Goal: Task Accomplishment & Management: Use online tool/utility

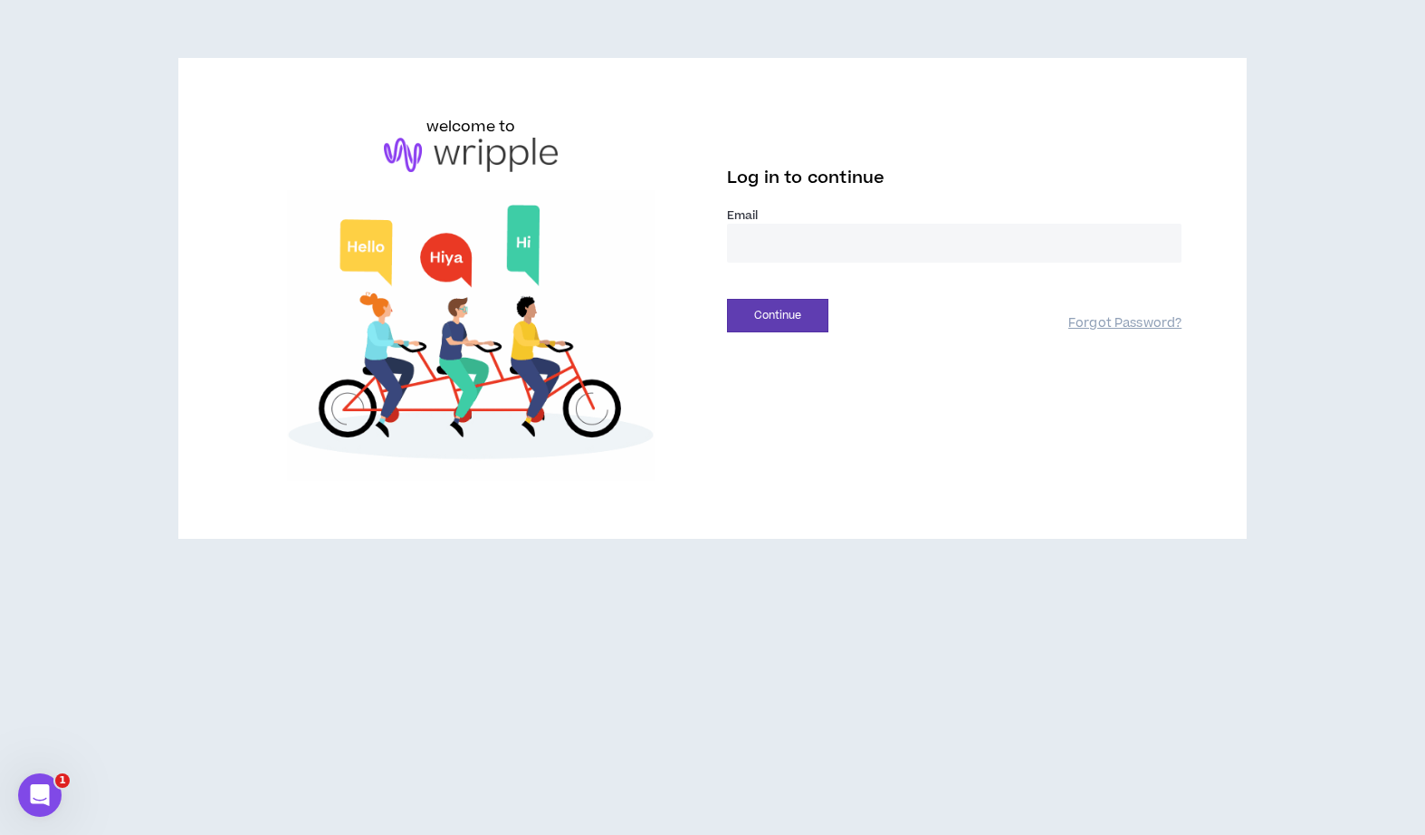
click at [953, 237] on input "email" at bounding box center [954, 243] width 455 height 39
type input "**********"
click at [771, 319] on button "Continue" at bounding box center [777, 316] width 101 height 34
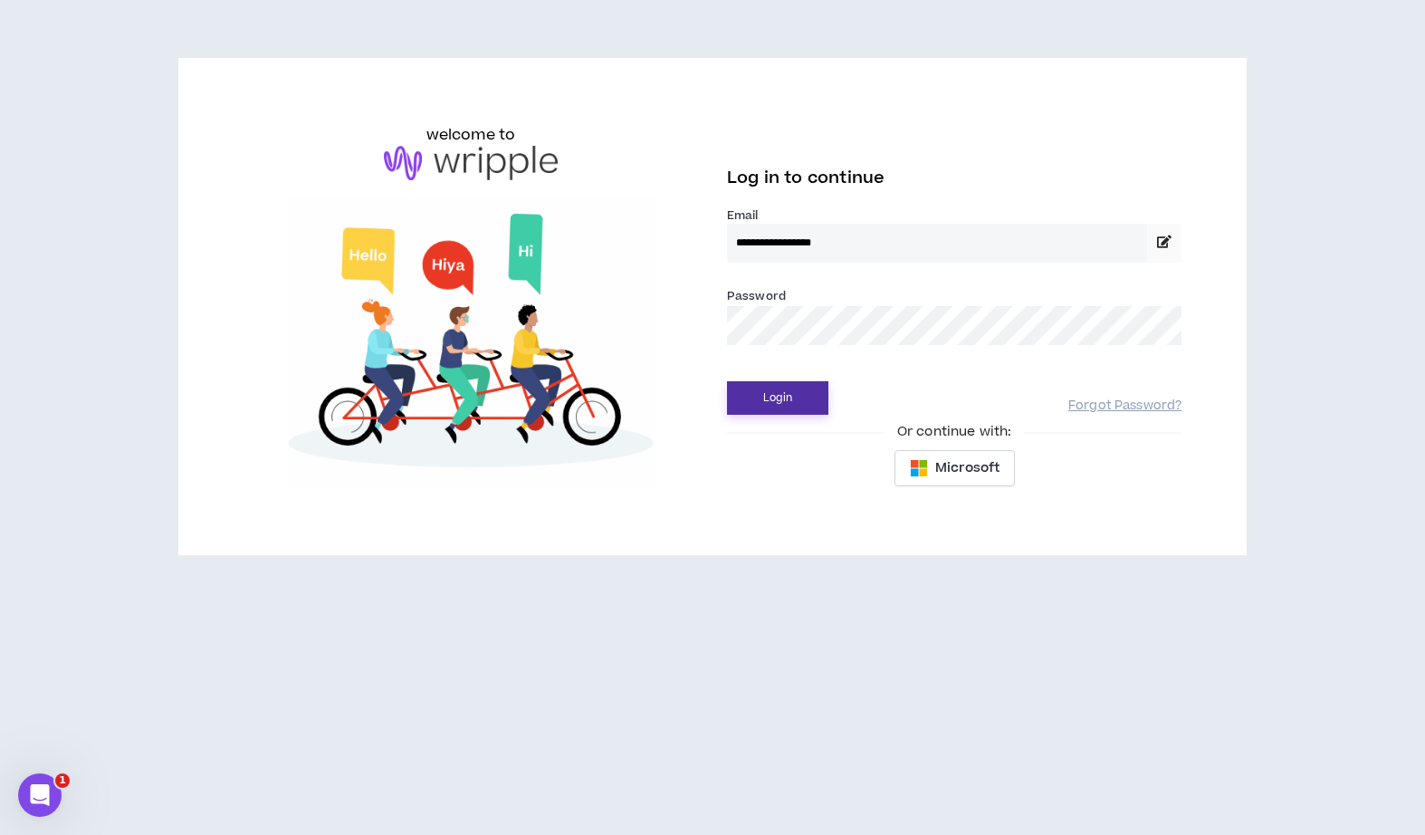
click at [762, 381] on button "Login" at bounding box center [777, 398] width 101 height 34
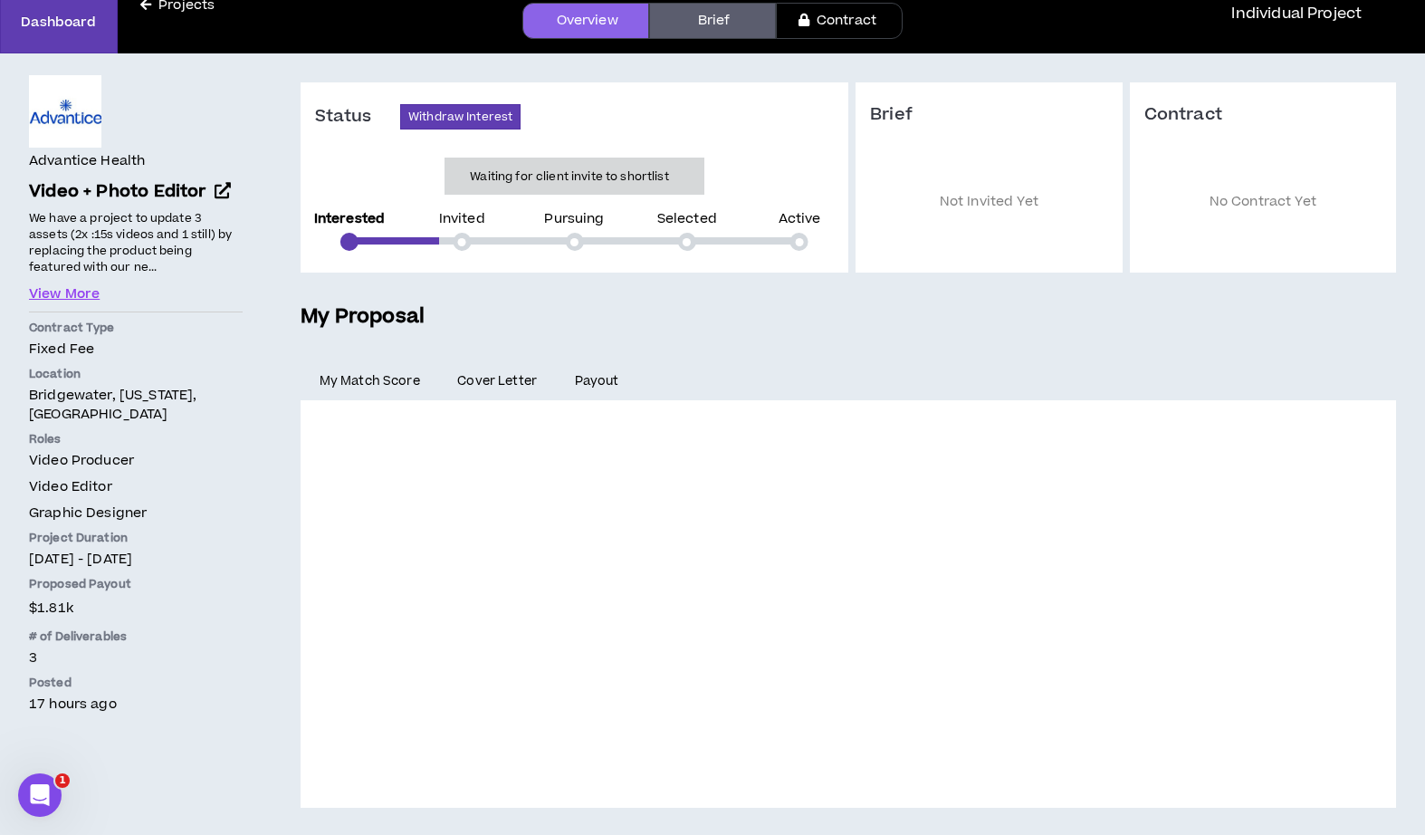
scroll to position [99, 0]
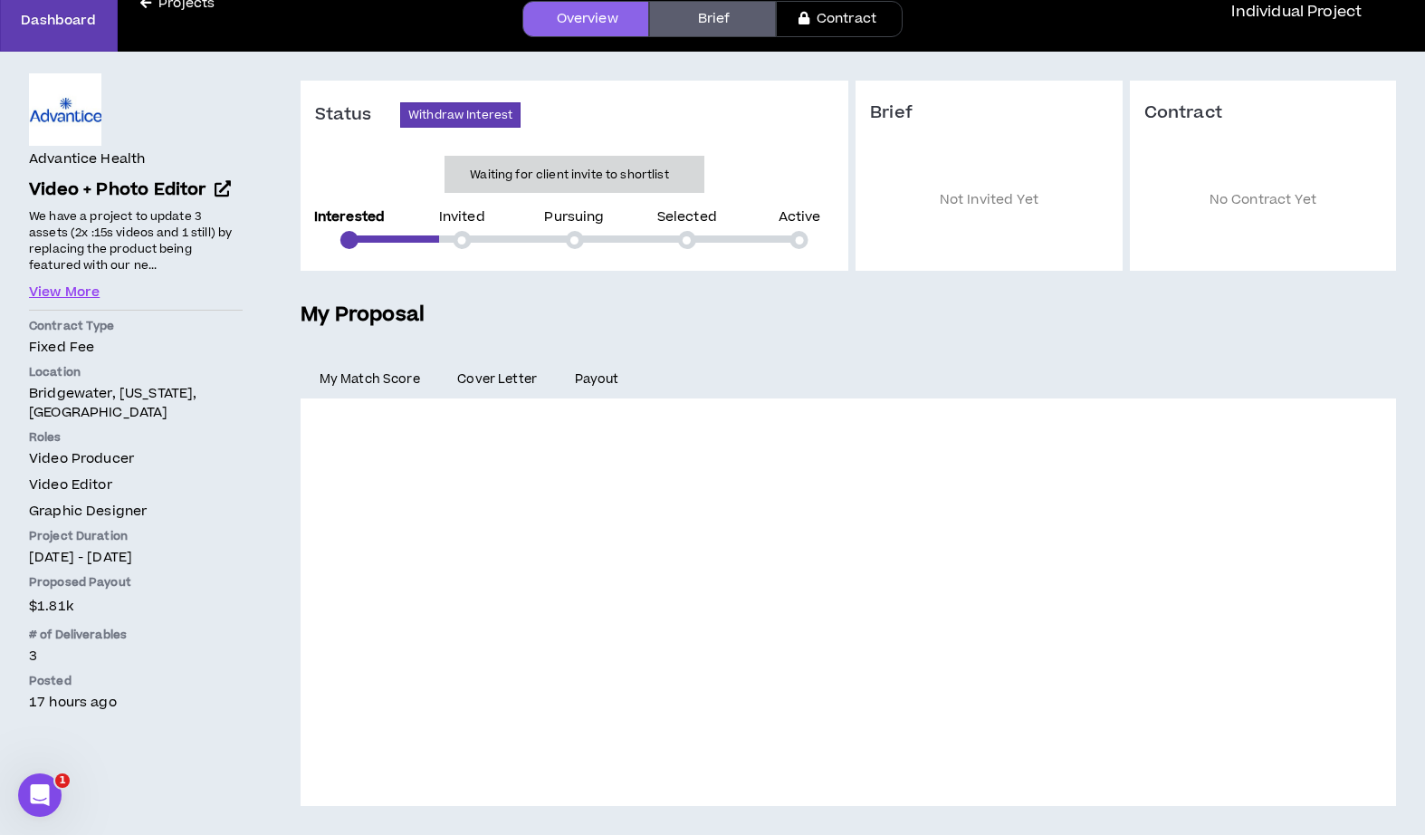
click at [704, 29] on link "Brief" at bounding box center [712, 19] width 127 height 36
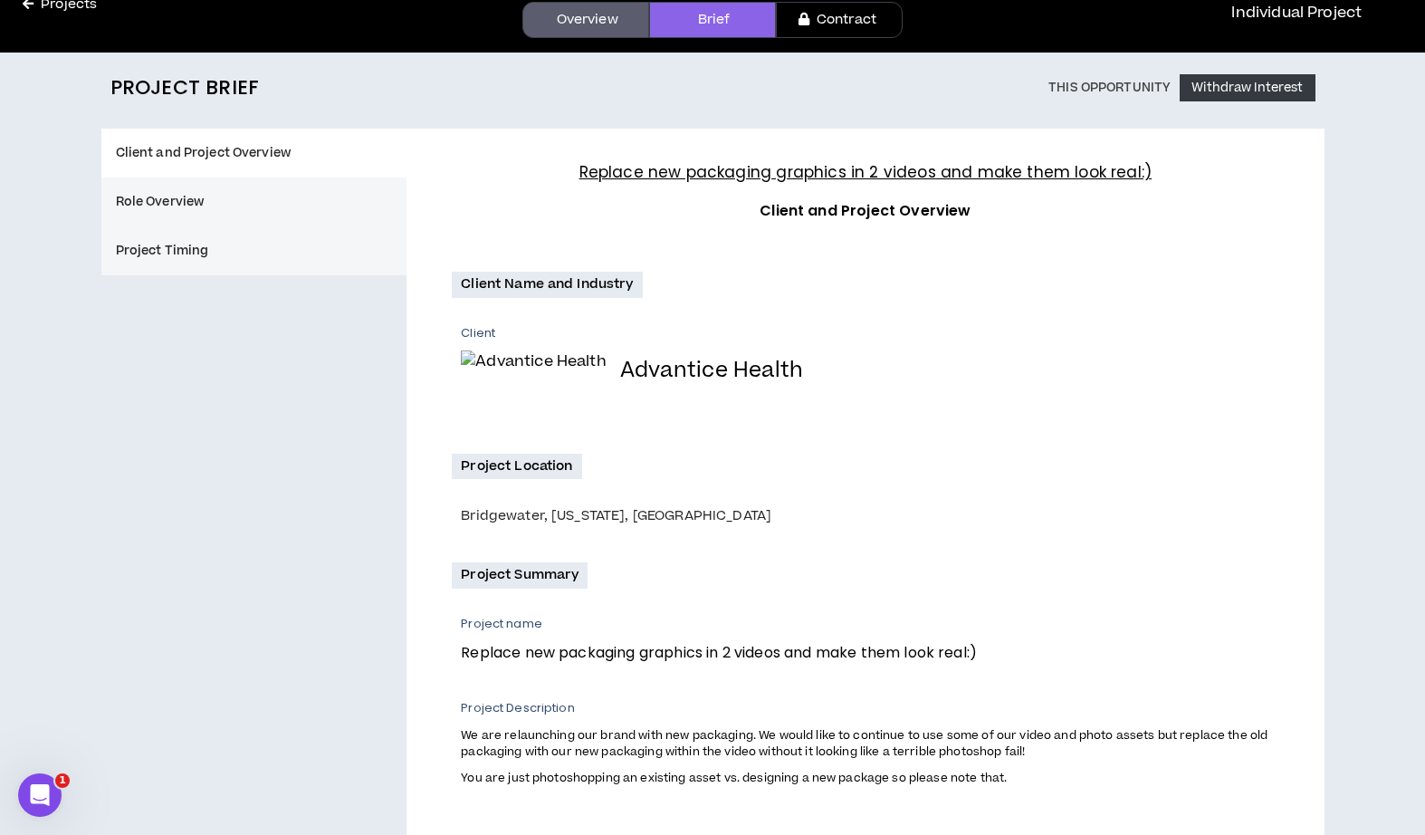
scroll to position [101, 0]
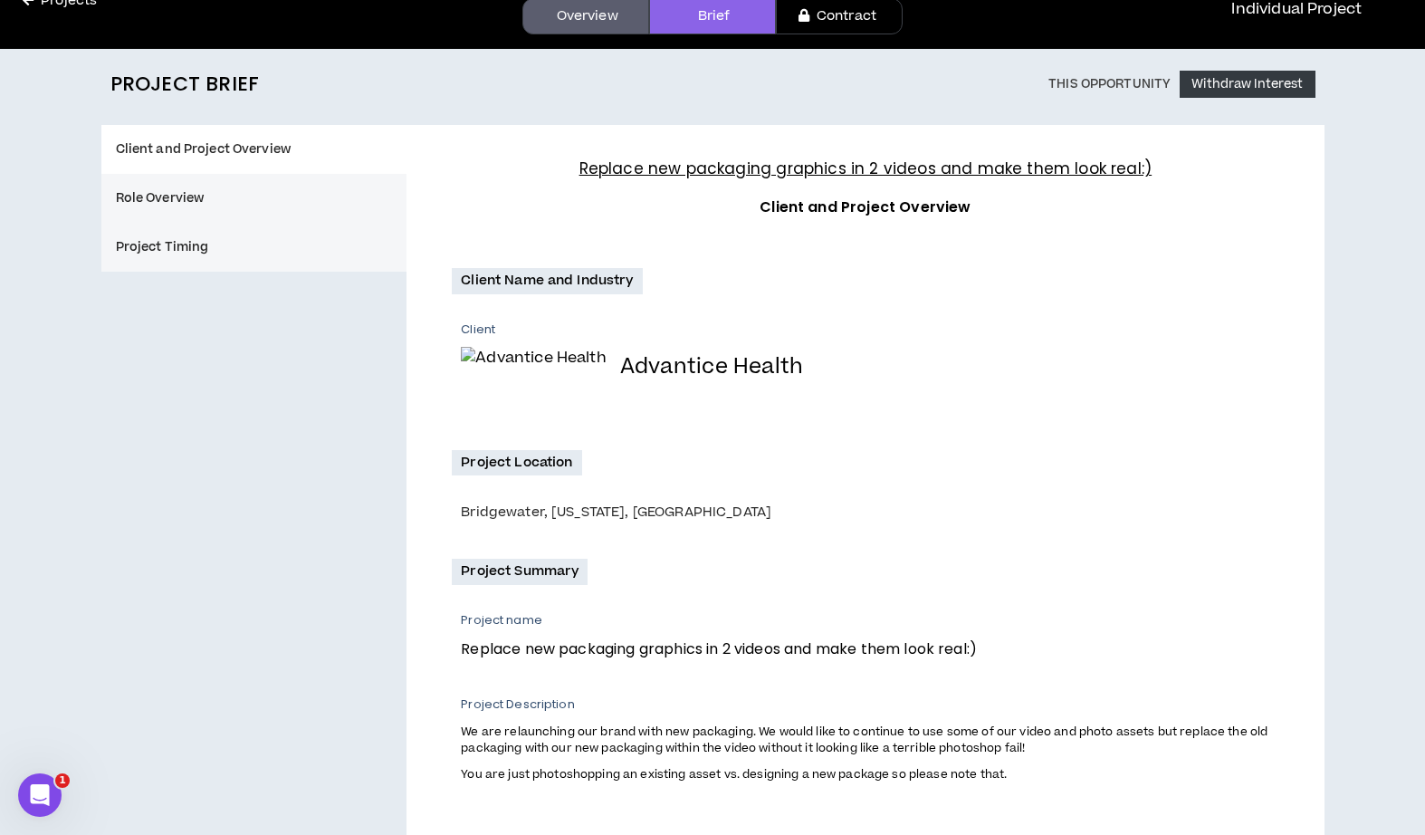
click at [346, 197] on button "Role Overview" at bounding box center [254, 198] width 306 height 49
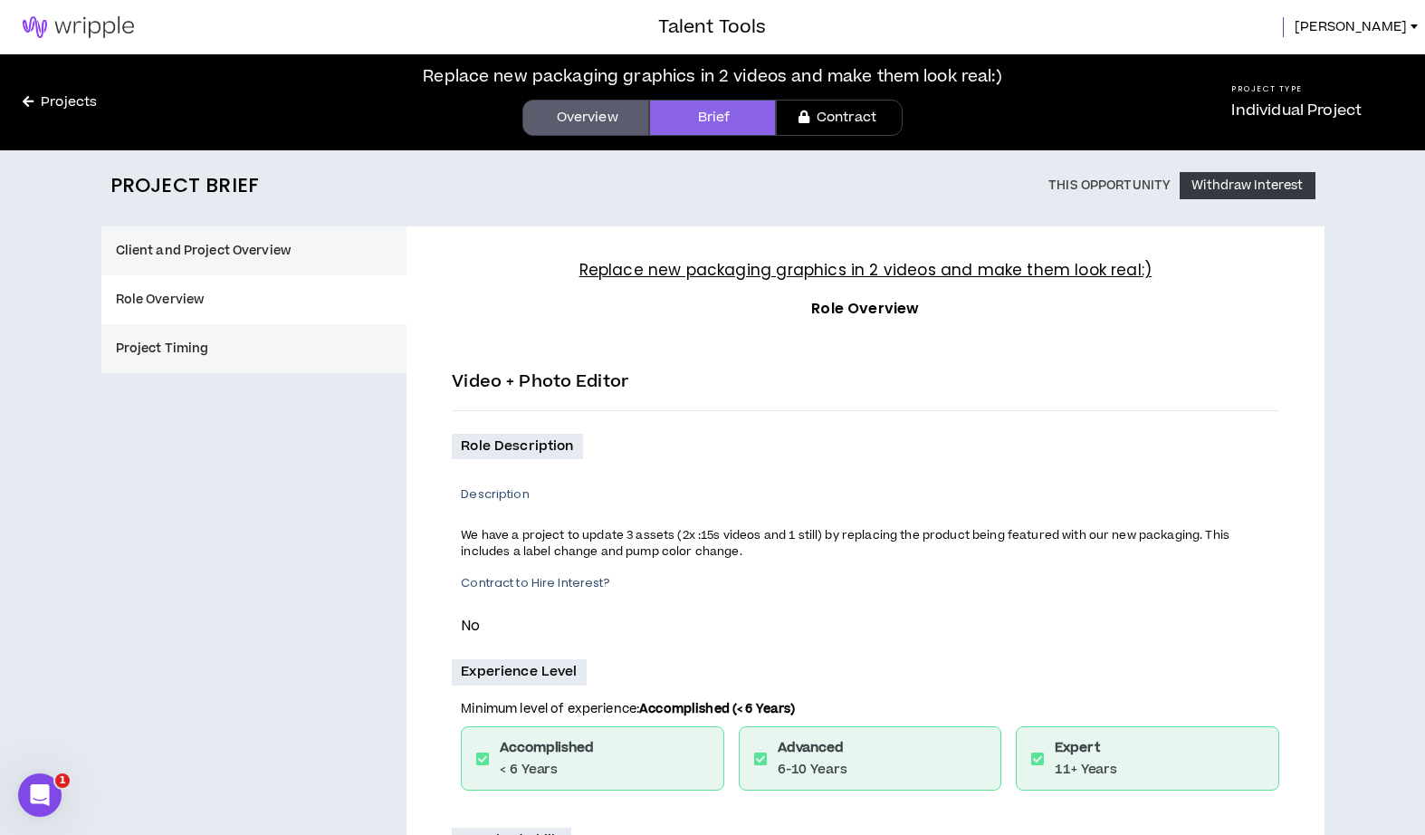
click at [570, 120] on link "Overview" at bounding box center [585, 118] width 127 height 36
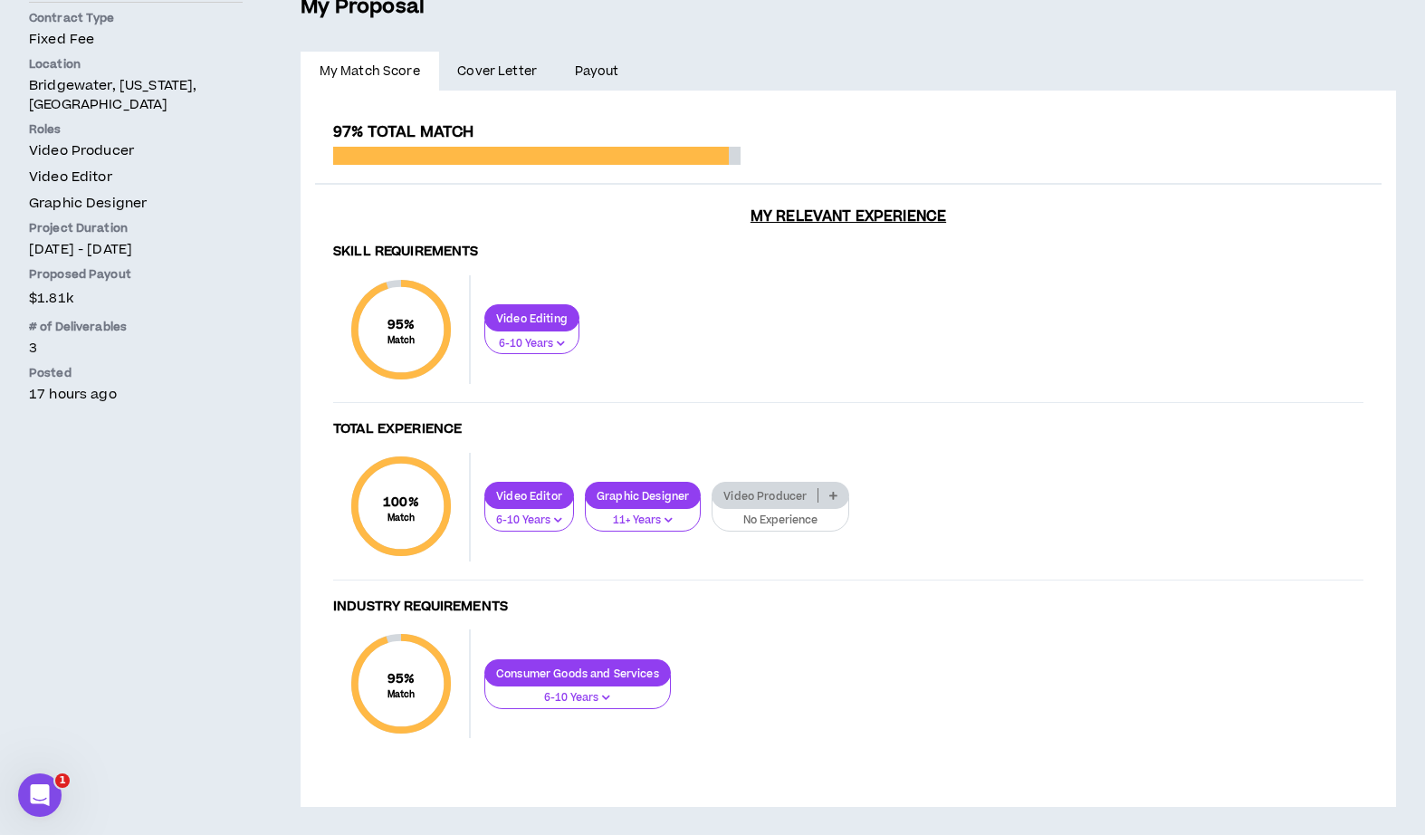
scroll to position [406, 0]
click at [43, 803] on icon "Open Intercom Messenger" at bounding box center [40, 795] width 30 height 30
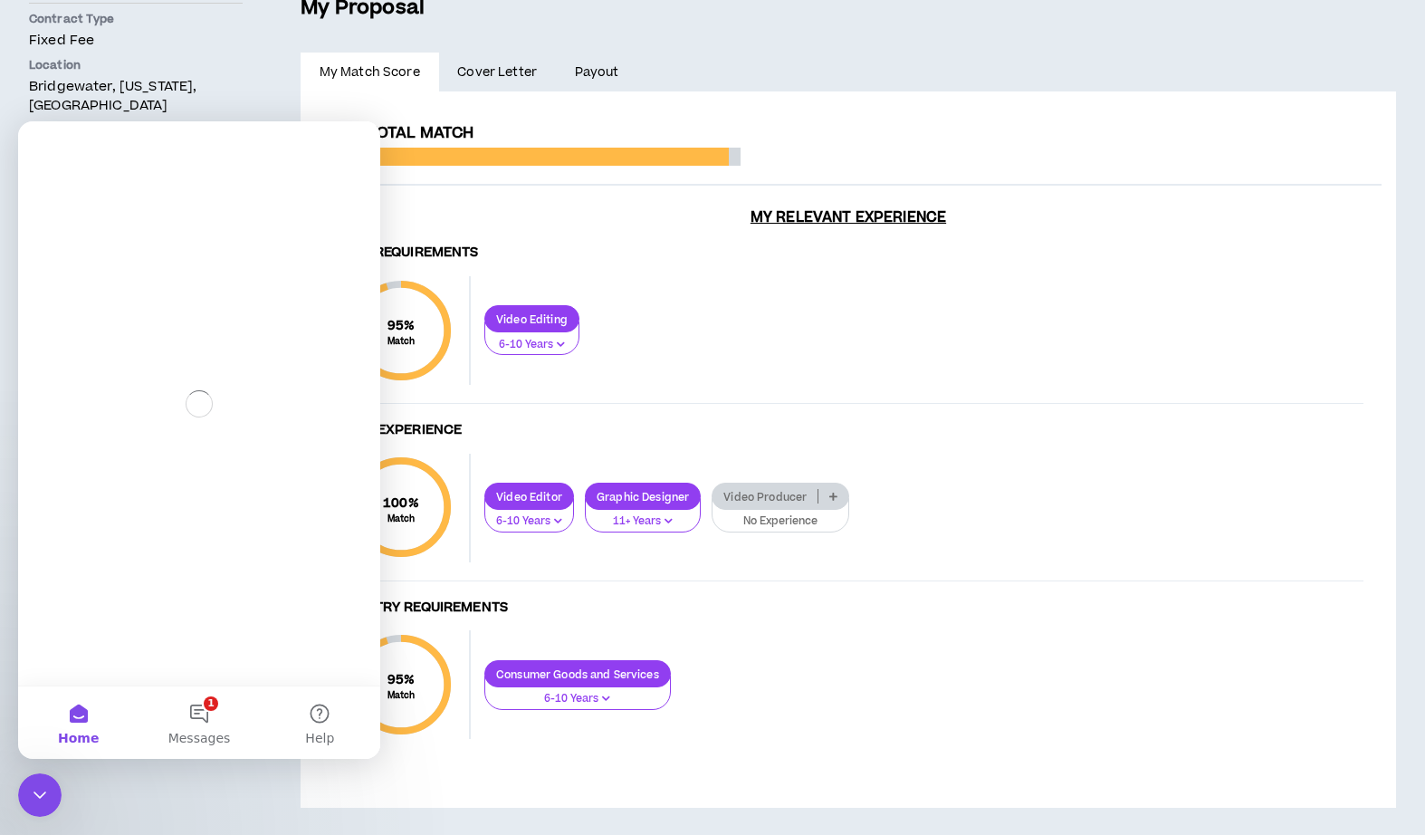
scroll to position [0, 0]
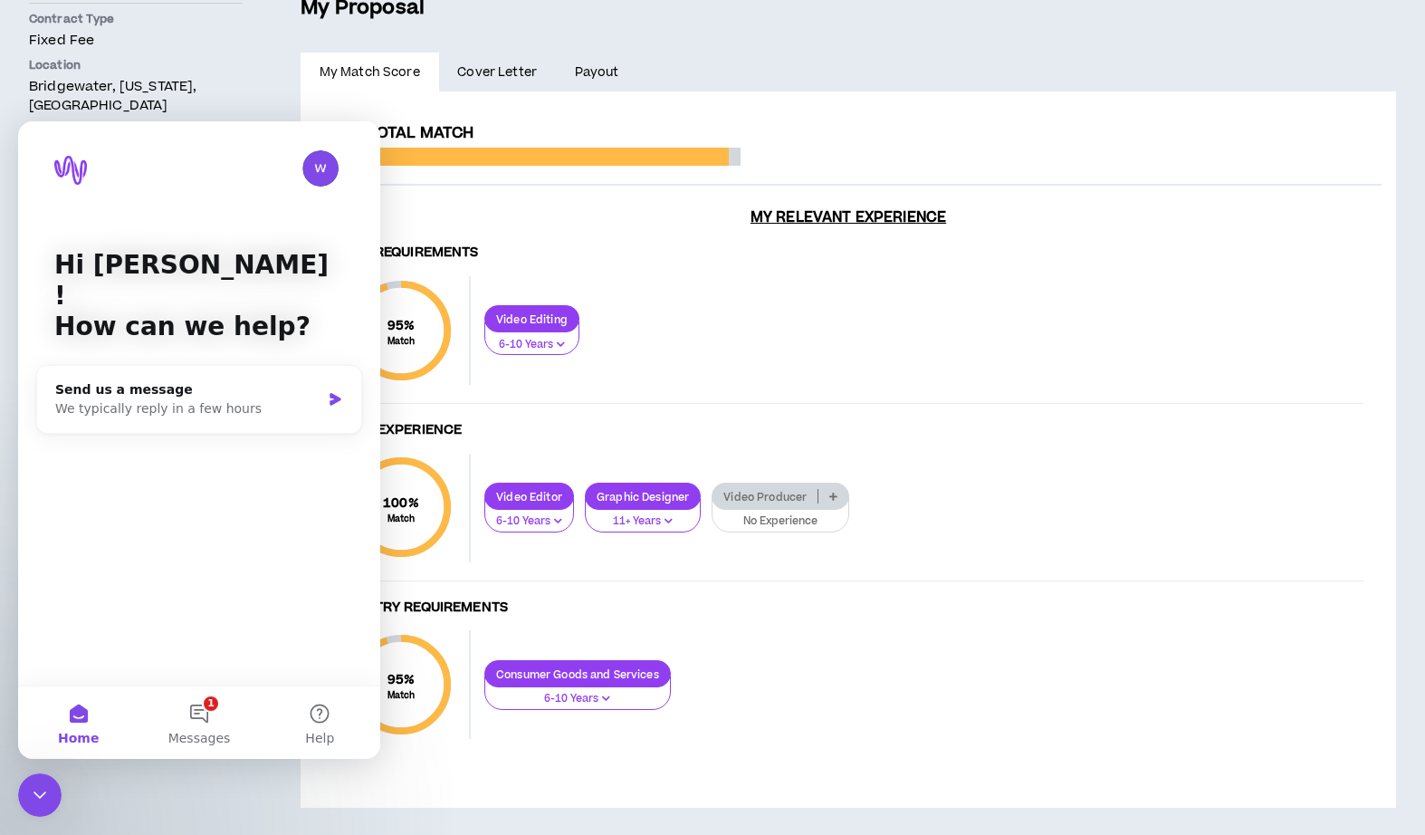
click at [607, 419] on div "Skill Requirements 95 % Match Skill Requirements Video Editing 6-10 Years Total…" at bounding box center [848, 503] width 1067 height 544
click at [215, 713] on button "1 Messages" at bounding box center [199, 722] width 120 height 72
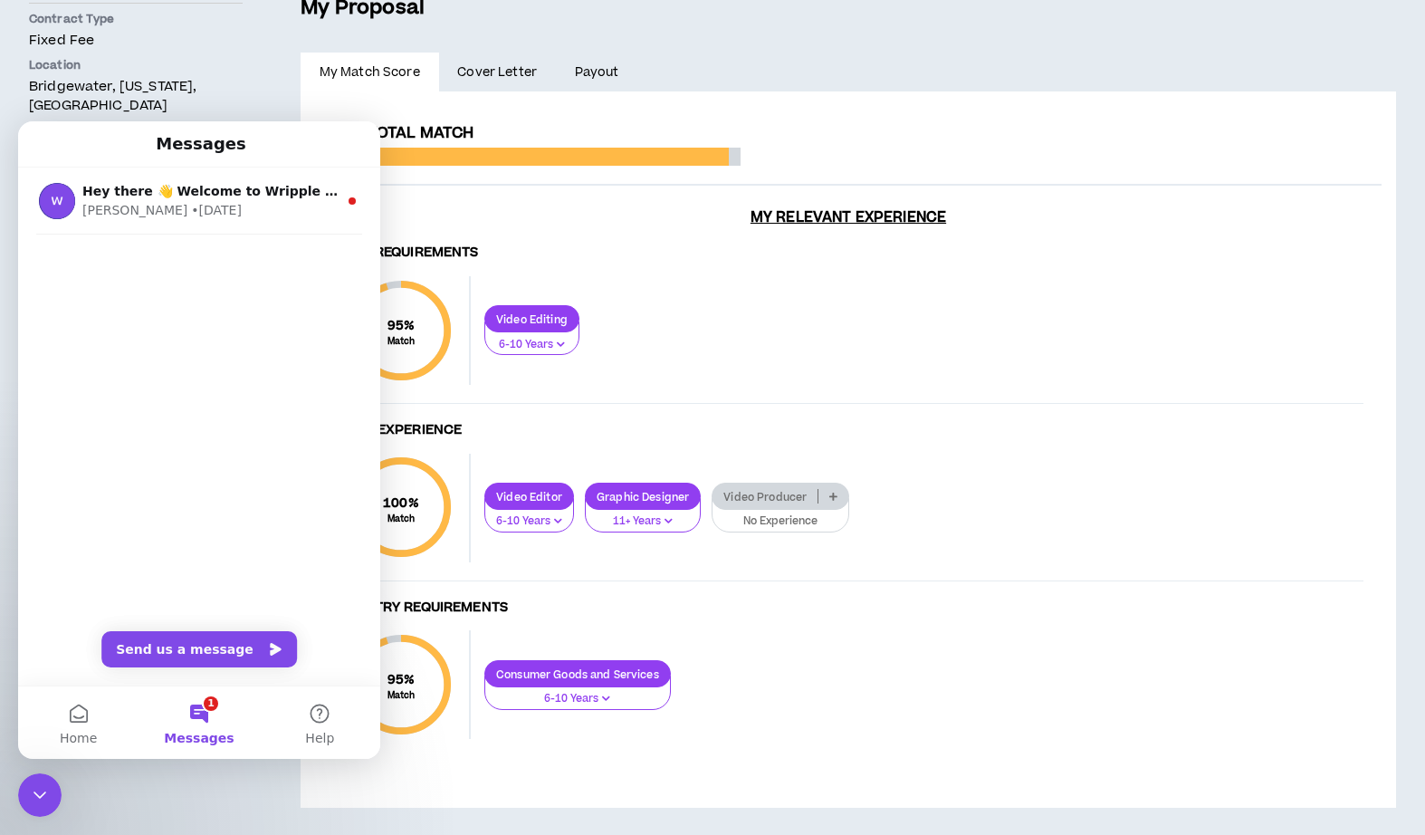
click at [587, 301] on div "95 % Match Skill Requirements Video Editing 6-10 Years" at bounding box center [848, 340] width 1030 height 128
click at [363, 100] on div "**********" at bounding box center [849, 448] width 1096 height 715
click at [580, 71] on link "Payout" at bounding box center [596, 73] width 81 height 40
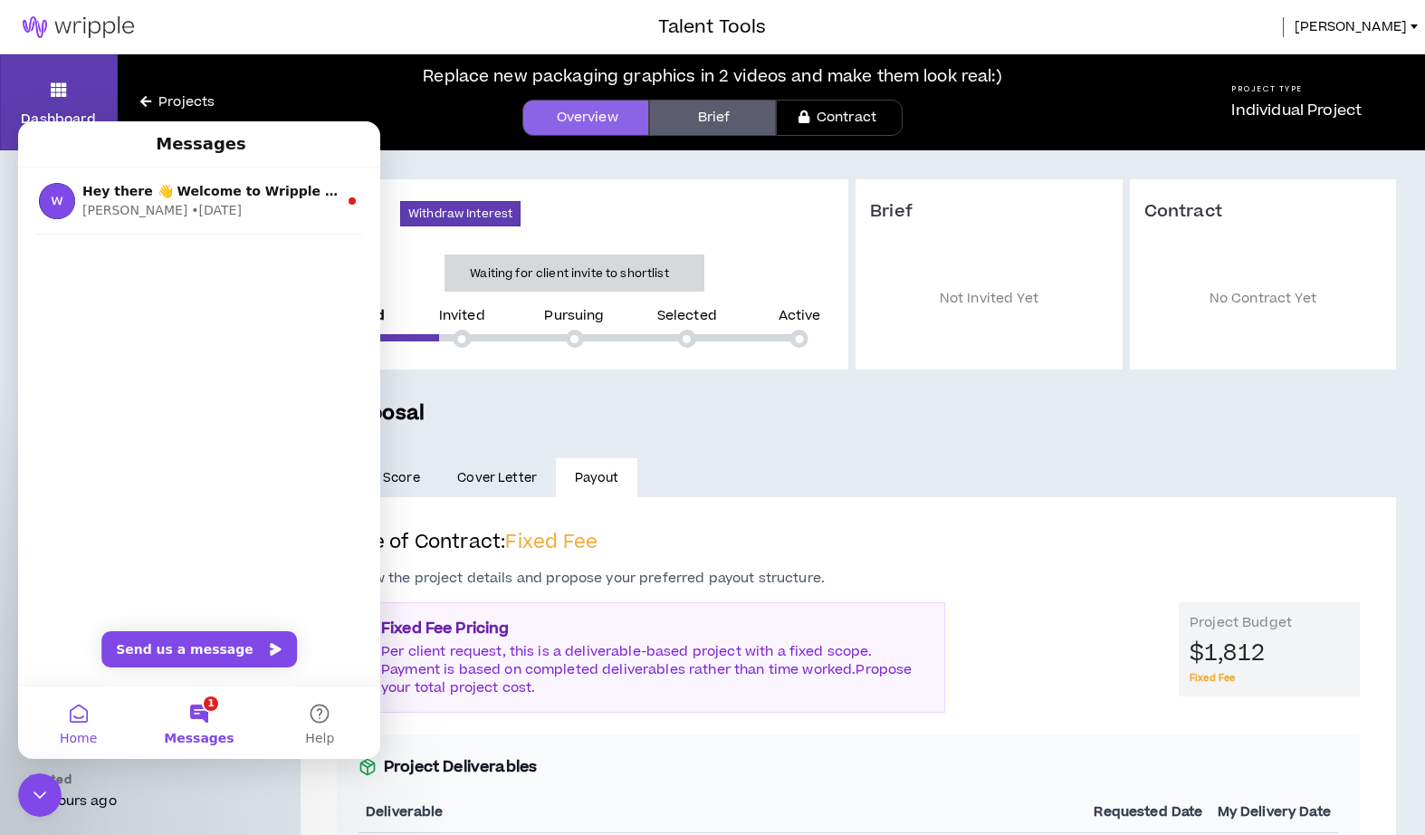
click at [86, 709] on button "Home" at bounding box center [78, 722] width 120 height 72
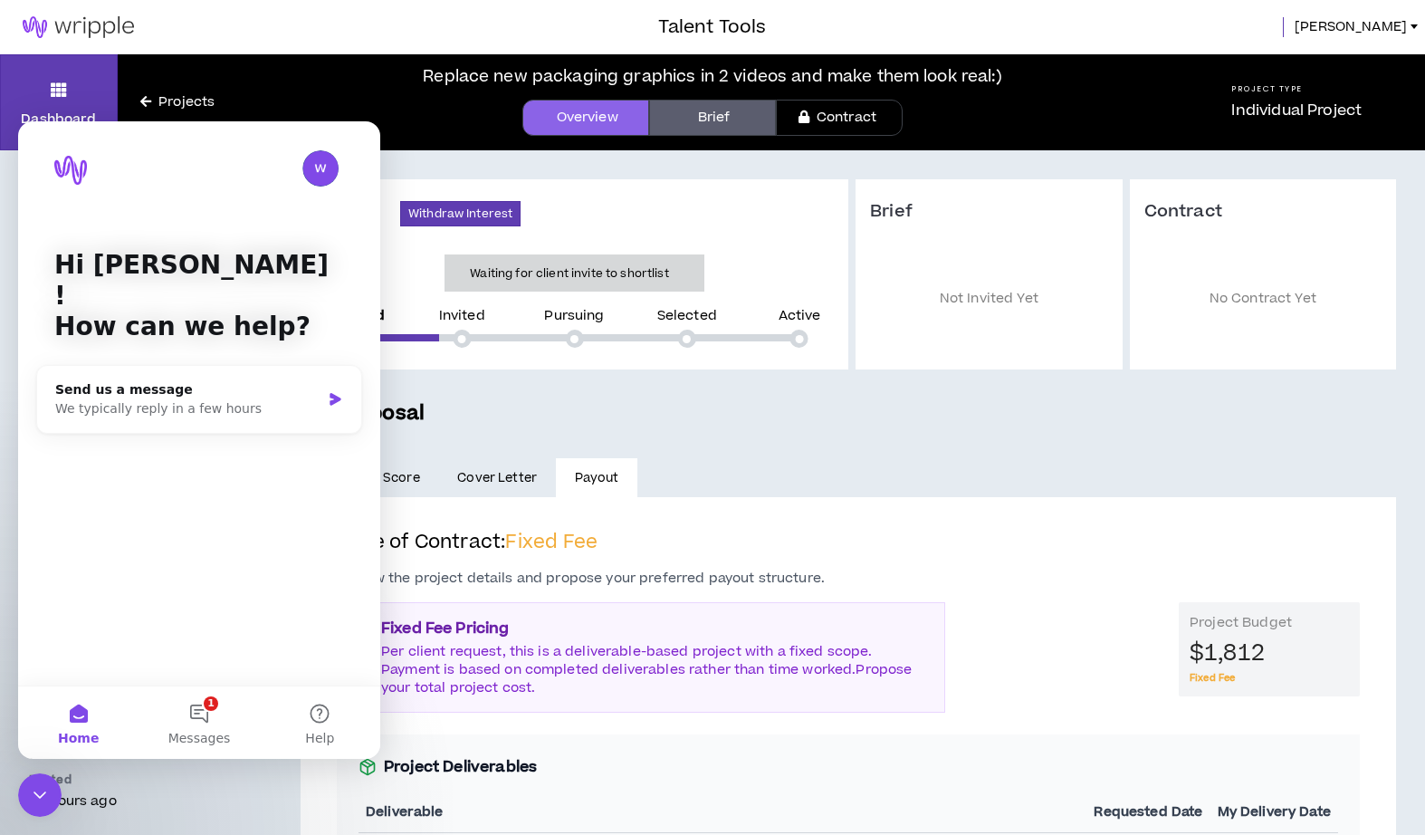
click at [295, 82] on div "Replace new packaging graphics in 2 videos and make them look real:)" at bounding box center [712, 76] width 912 height 27
click at [91, 86] on link "Dashboard" at bounding box center [59, 102] width 118 height 96
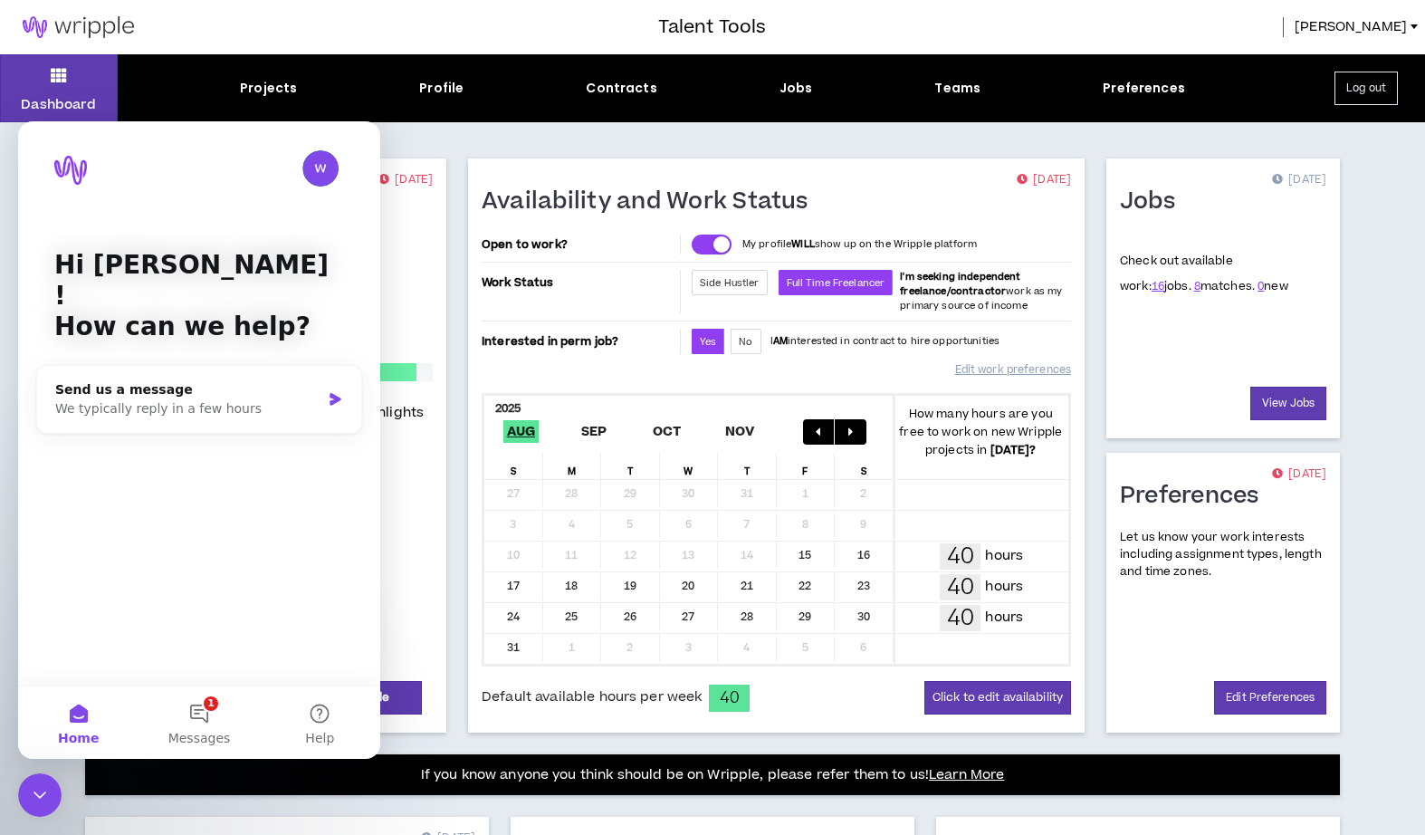
click at [27, 794] on div "Close Intercom Messenger" at bounding box center [39, 794] width 43 height 43
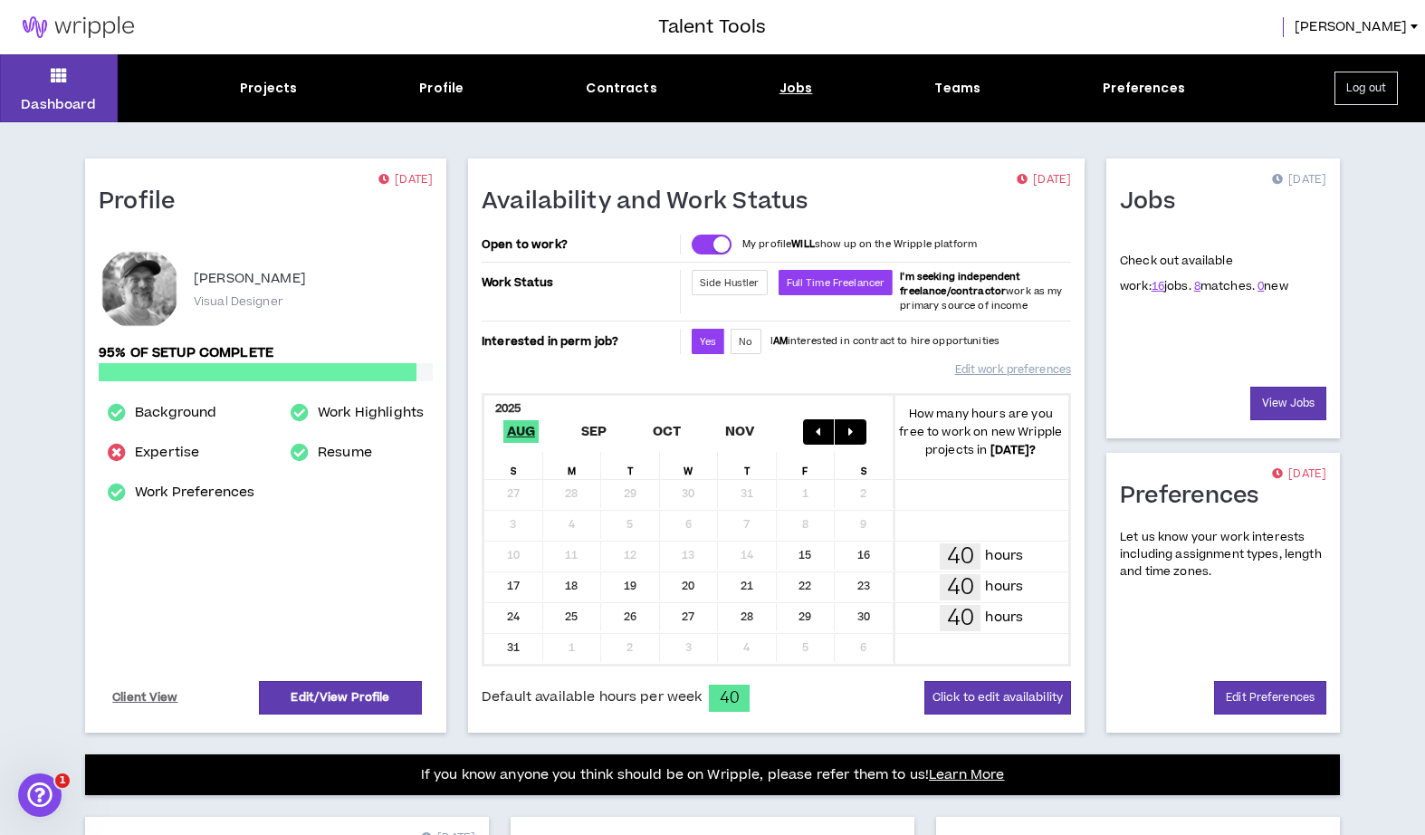
click at [793, 88] on div "Jobs" at bounding box center [797, 88] width 34 height 19
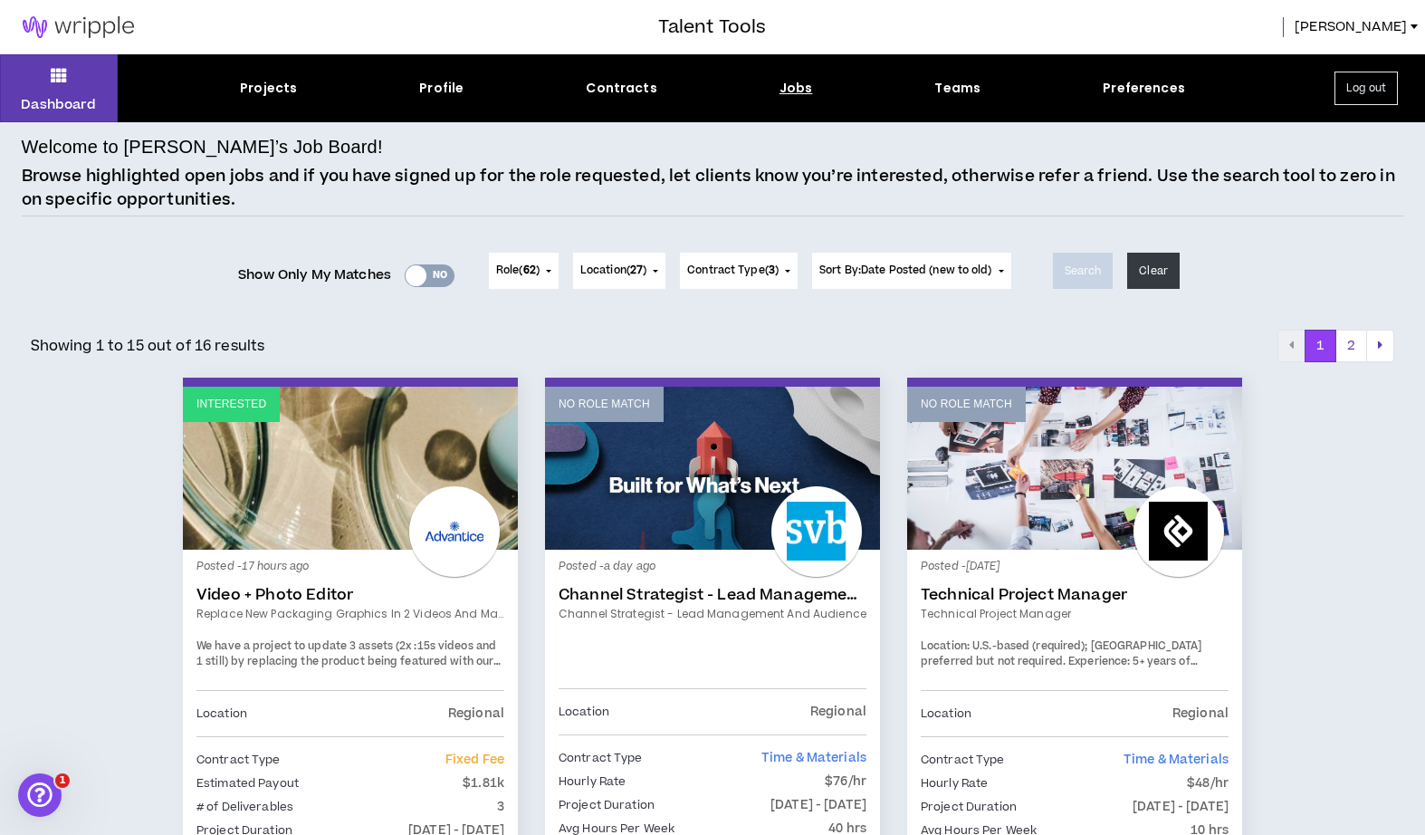
scroll to position [1, 0]
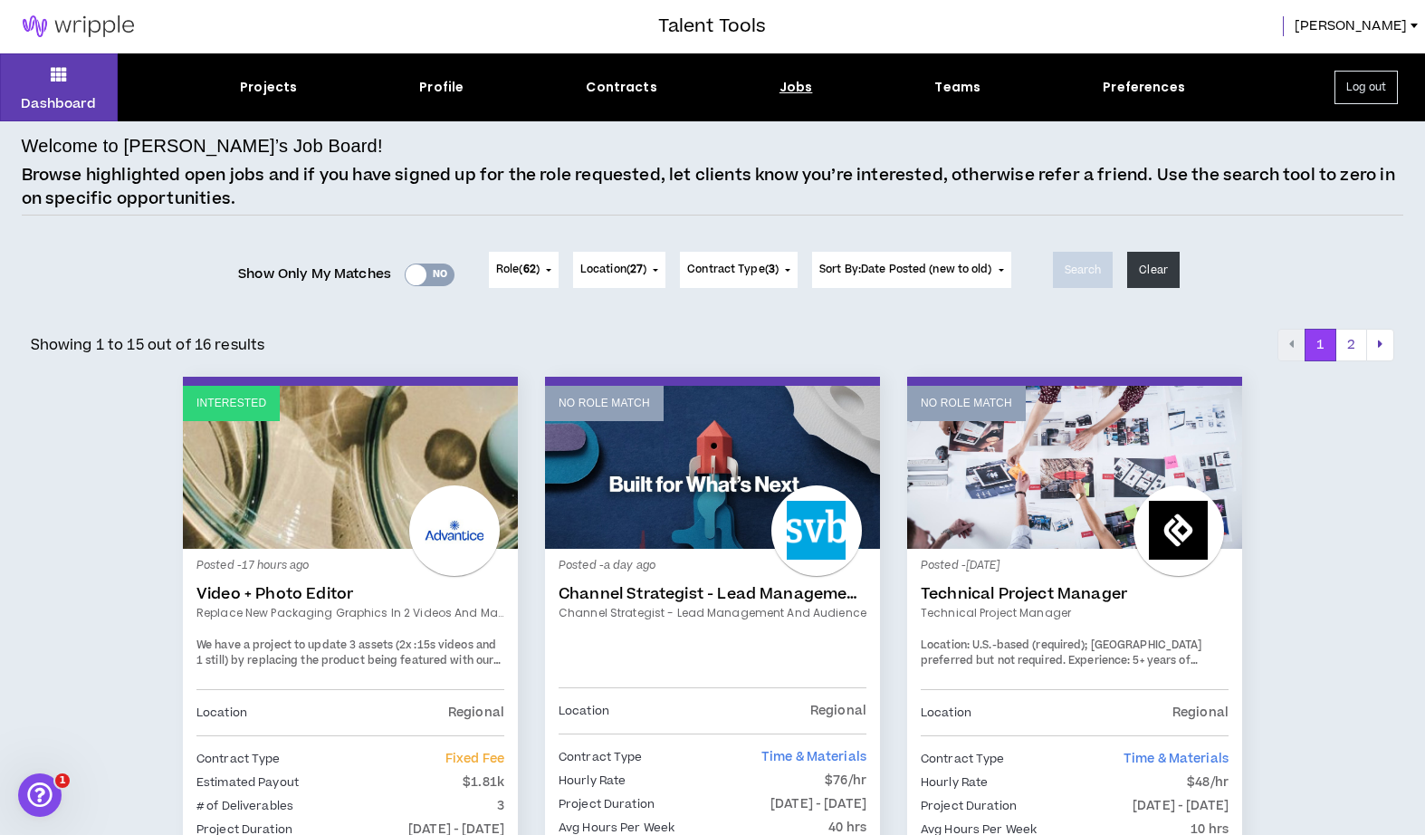
click at [385, 463] on link "Interested" at bounding box center [350, 467] width 335 height 163
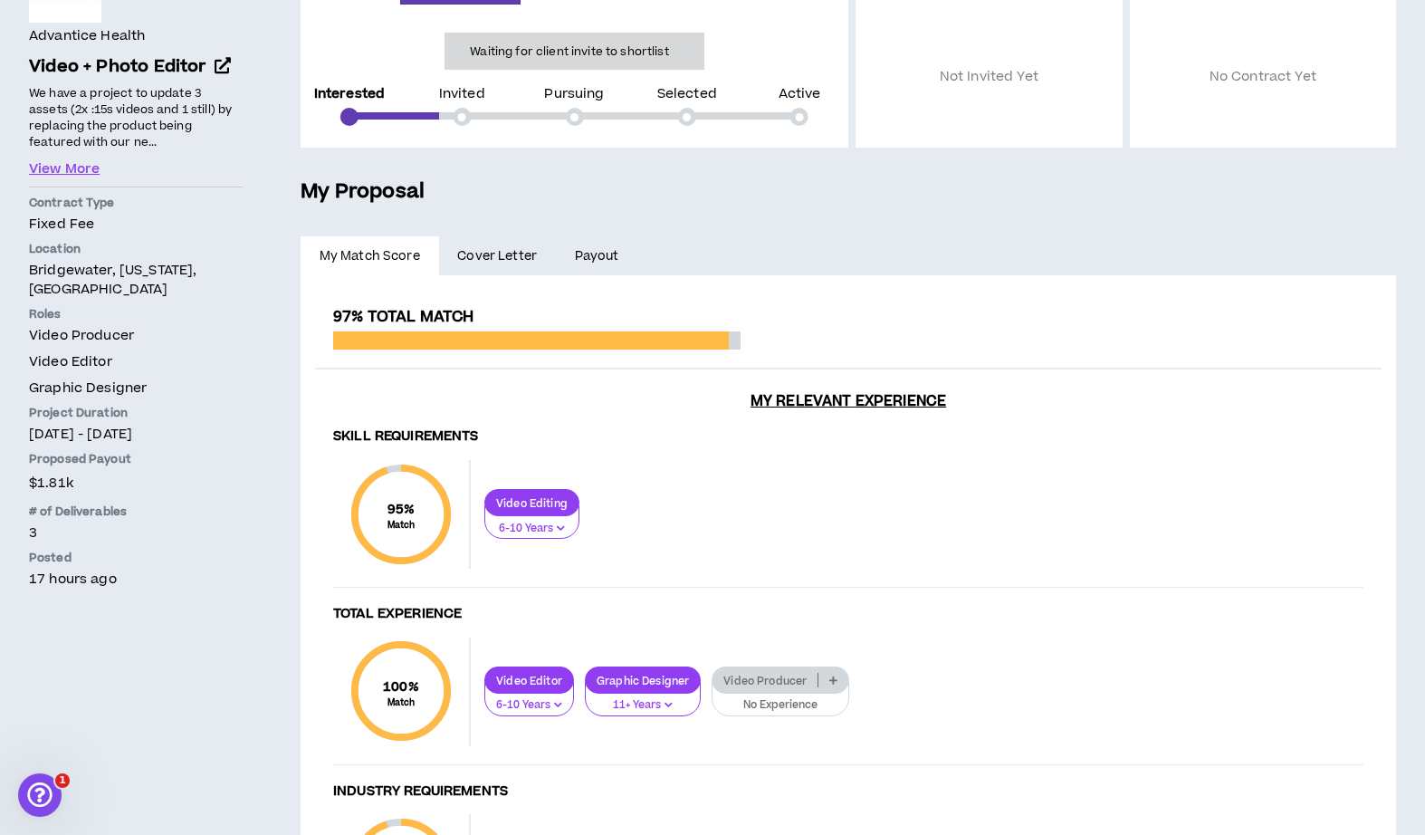
scroll to position [407, 0]
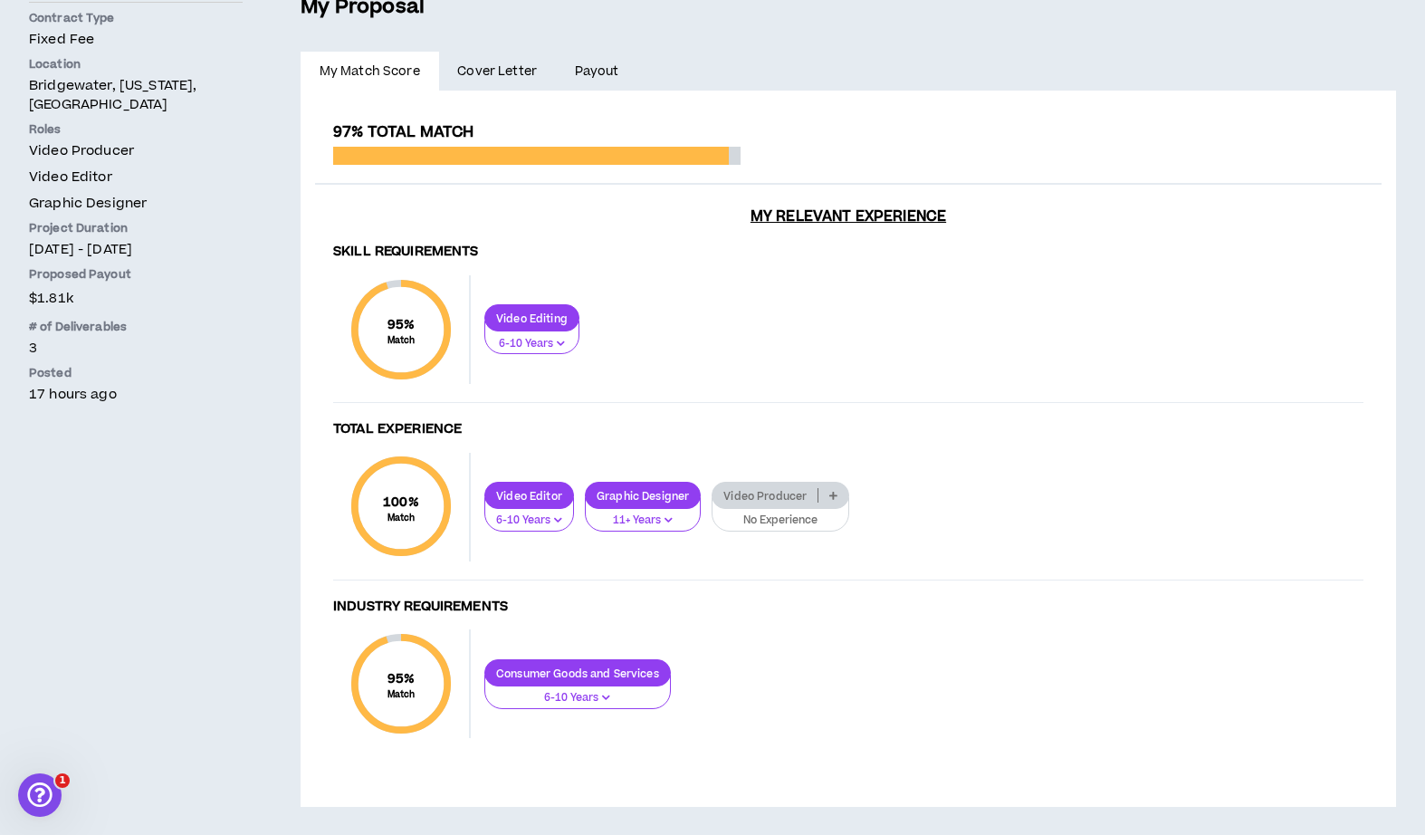
click at [521, 60] on link "Cover Letter" at bounding box center [497, 72] width 117 height 40
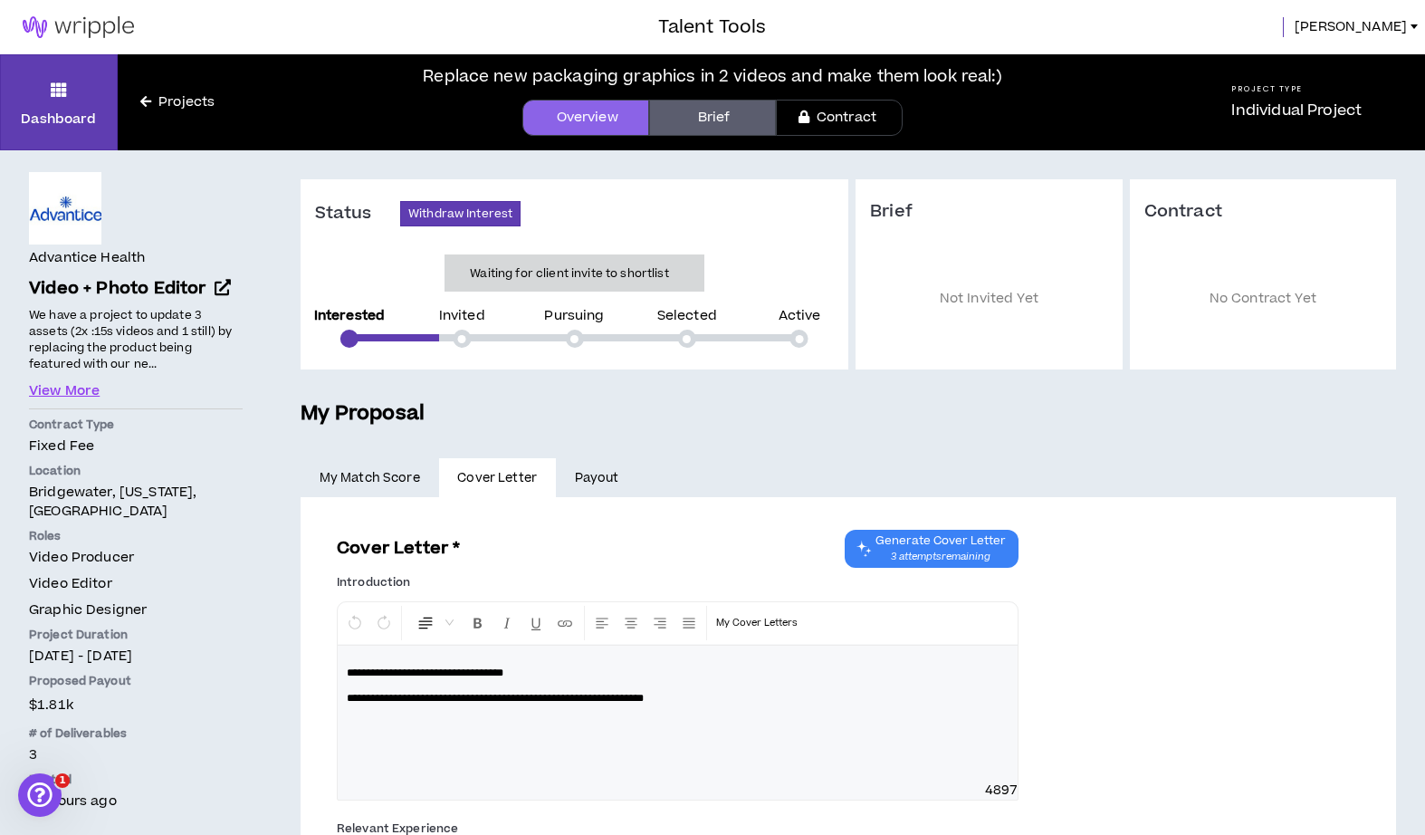
click at [588, 466] on link "Payout" at bounding box center [596, 478] width 81 height 40
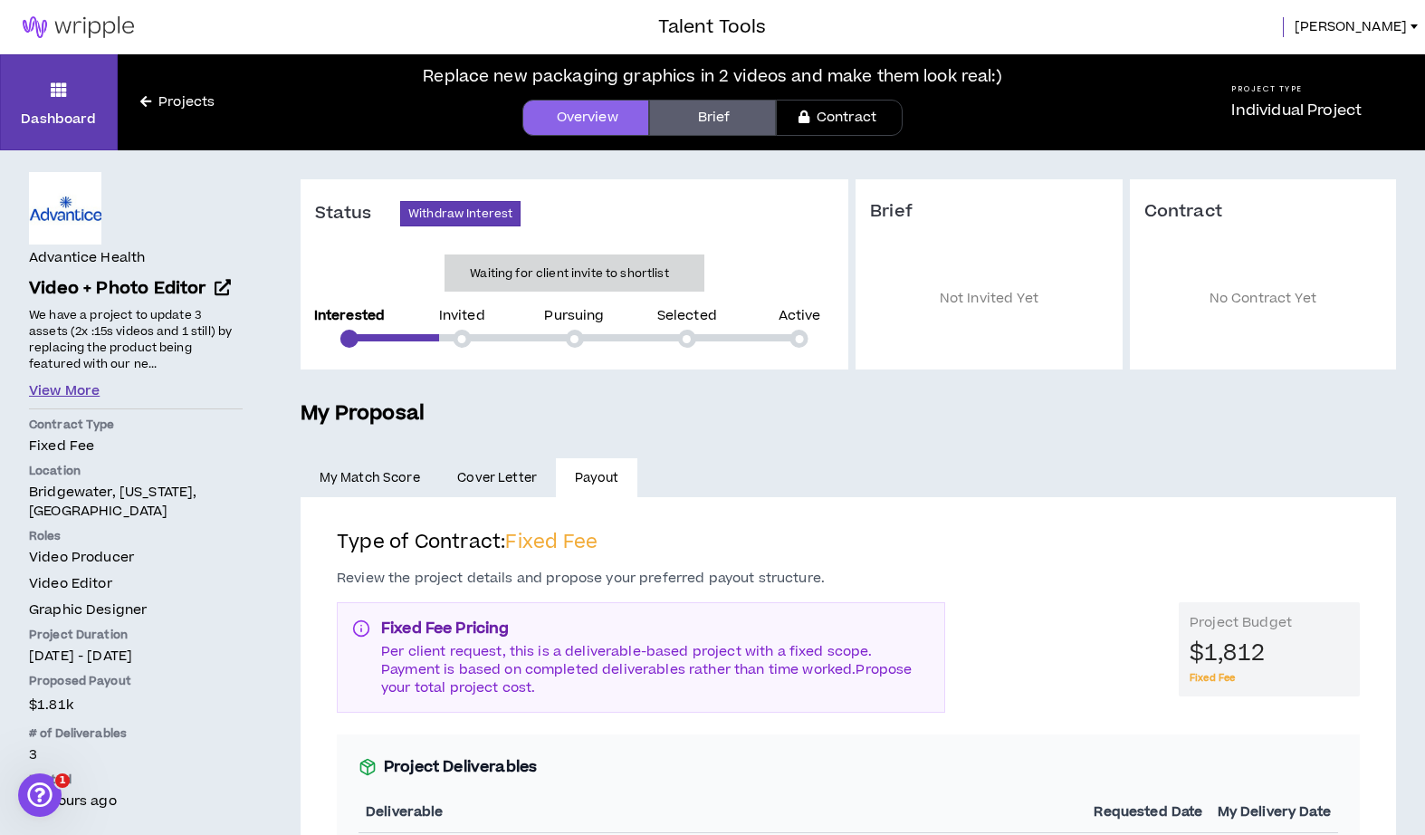
click at [62, 387] on button "View More" at bounding box center [64, 391] width 71 height 20
